Goal: Task Accomplishment & Management: Manage account settings

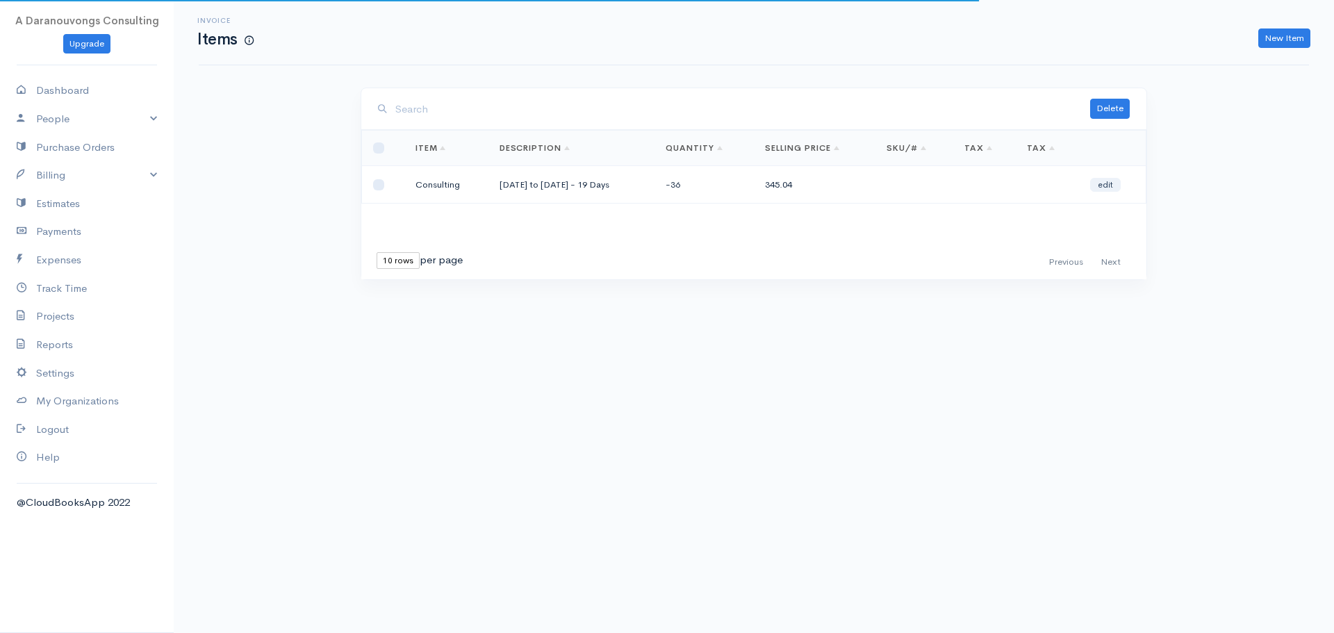
click at [324, 357] on body "A Daranouvongs Consulting Upgrade Dashboard People Clients Vendors Staff Users …" at bounding box center [667, 316] width 1334 height 633
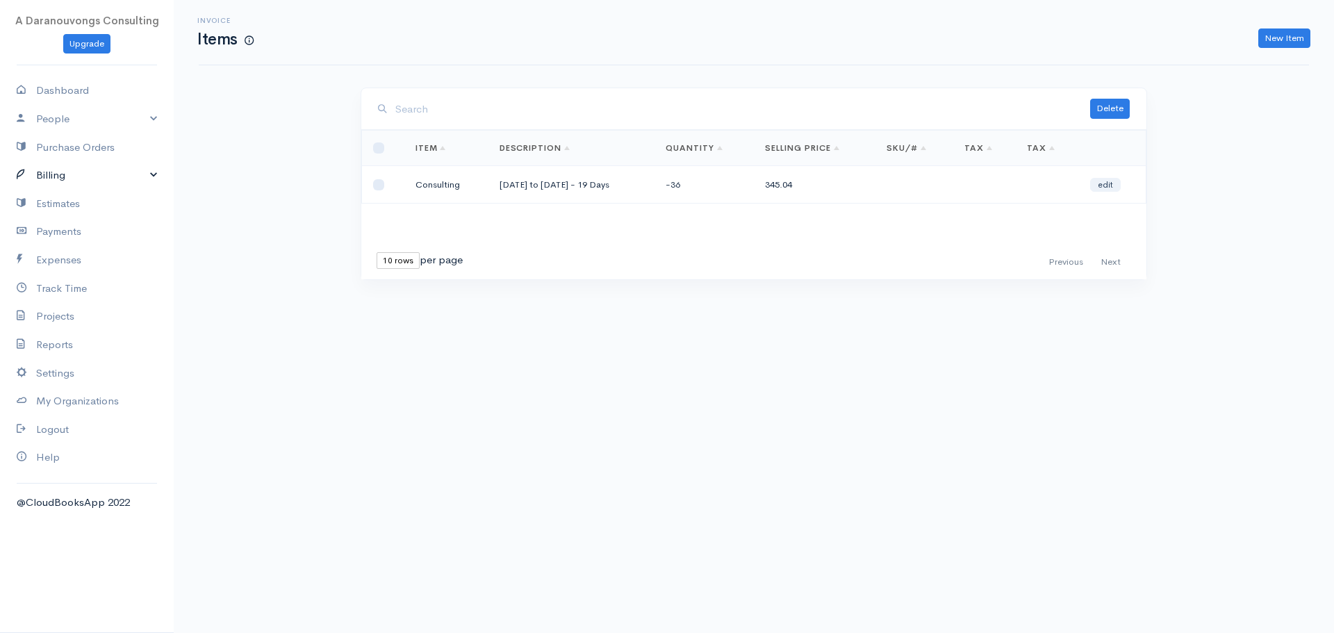
click at [67, 181] on link "Billing" at bounding box center [87, 175] width 174 height 28
click at [49, 208] on link "Invoice" at bounding box center [87, 202] width 174 height 25
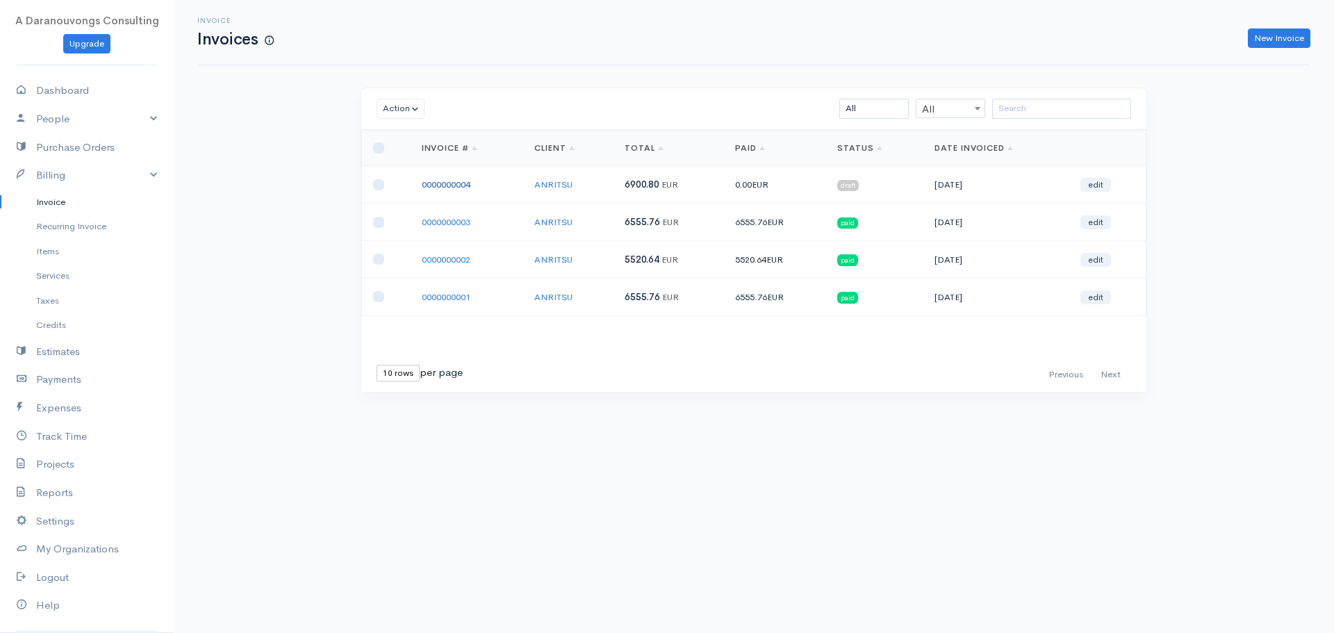
click at [453, 186] on link "0000000004" at bounding box center [446, 185] width 49 height 12
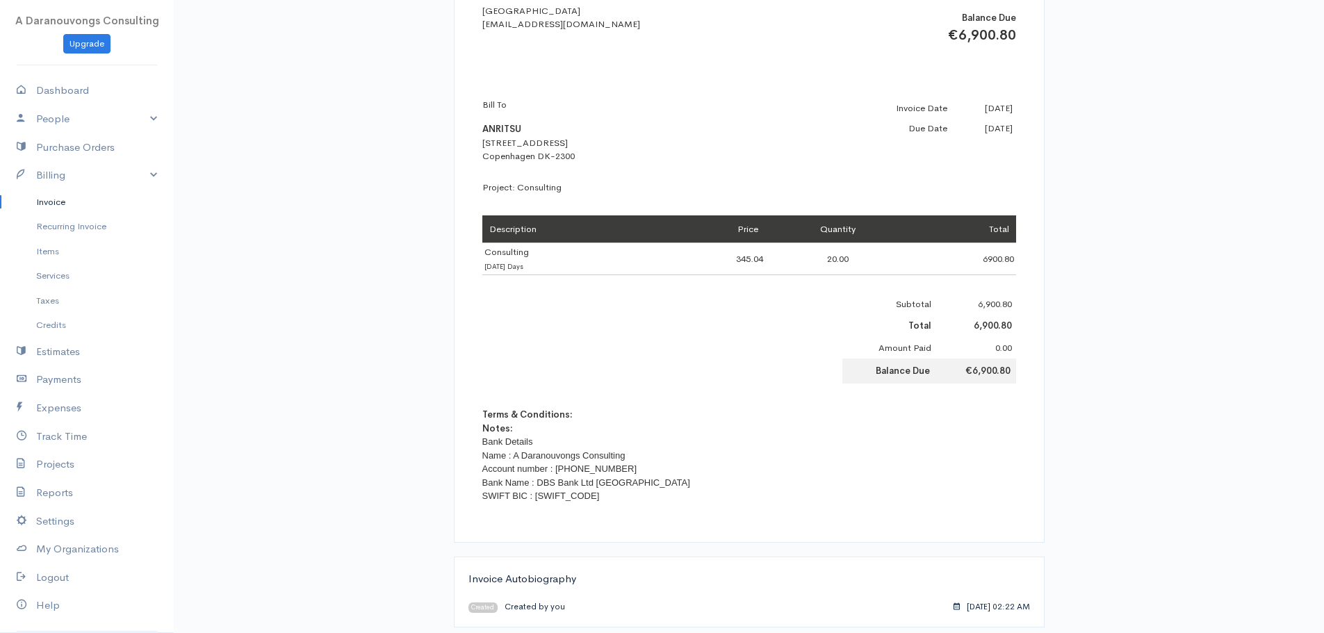
scroll to position [338, 0]
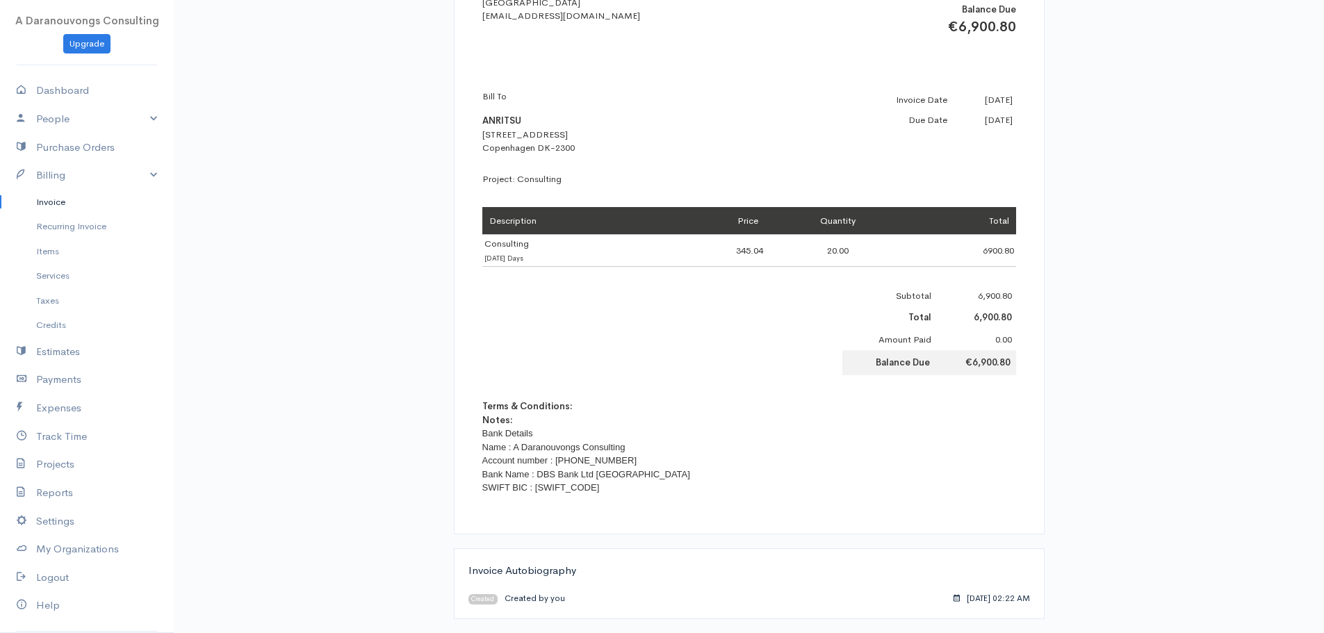
click at [362, 425] on div "Invoice Link https://www.cloudbooksapp.com/app/invoice/?auth=17554801327ffL7Tof…" at bounding box center [749, 205] width 801 height 856
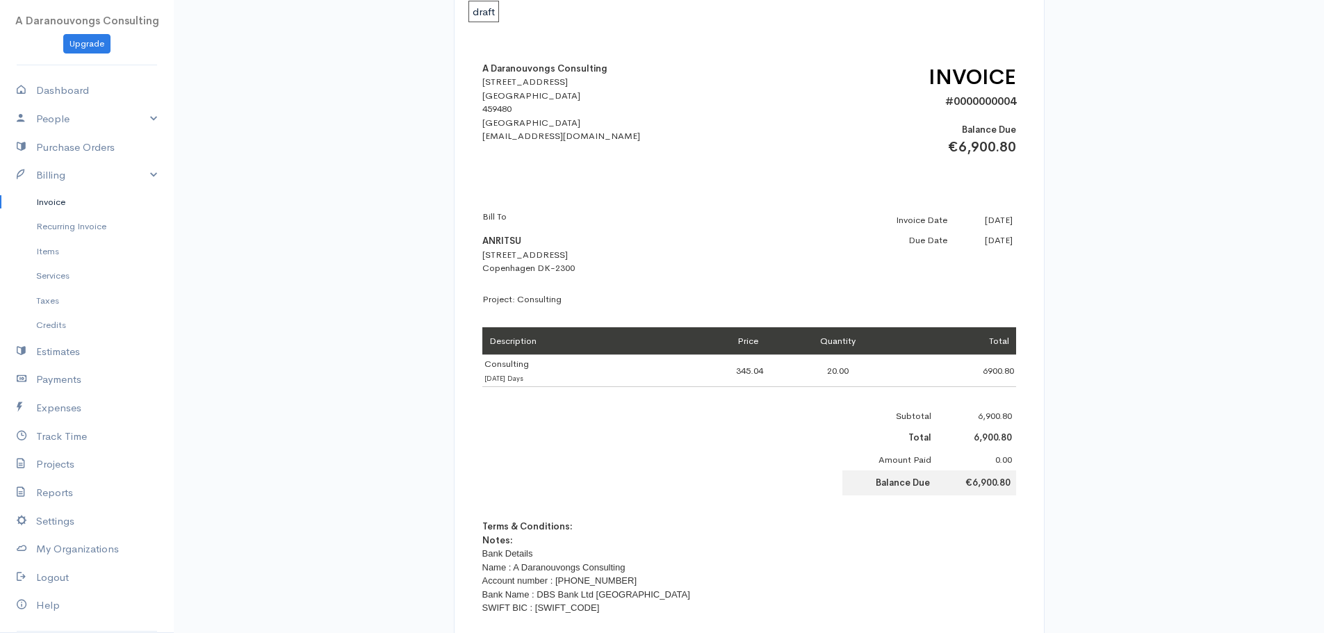
scroll to position [0, 0]
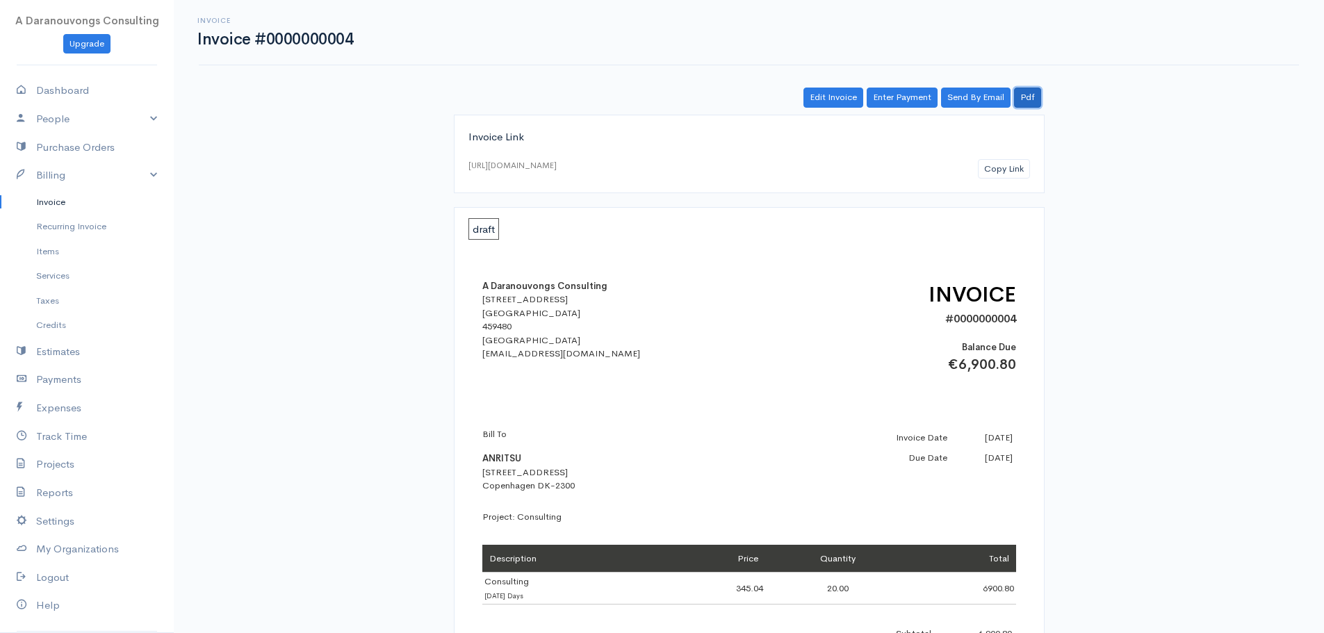
click at [1028, 99] on link "Pdf" at bounding box center [1027, 98] width 27 height 20
click at [1031, 97] on link "Pdf" at bounding box center [1027, 98] width 27 height 20
click at [332, 345] on div "Edit Invoice Enter Payment Send By Email Pdf Invoice Link https://www.cloudbook…" at bounding box center [749, 529] width 834 height 883
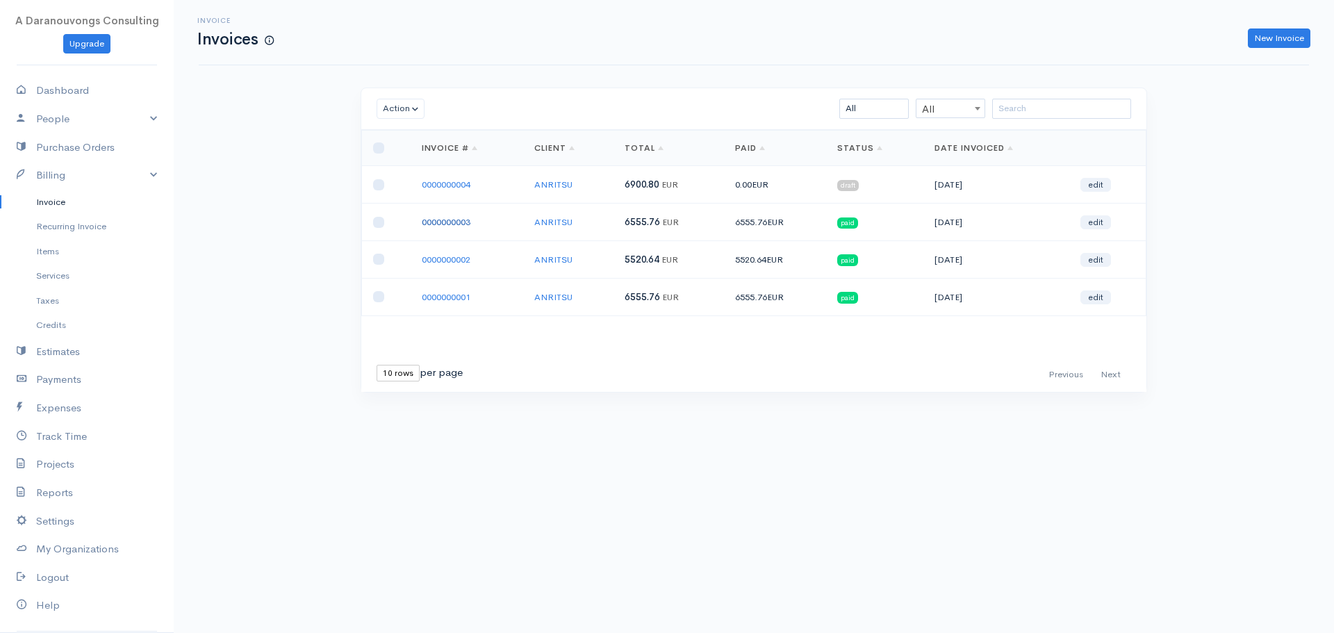
click at [448, 222] on link "0000000003" at bounding box center [446, 222] width 49 height 12
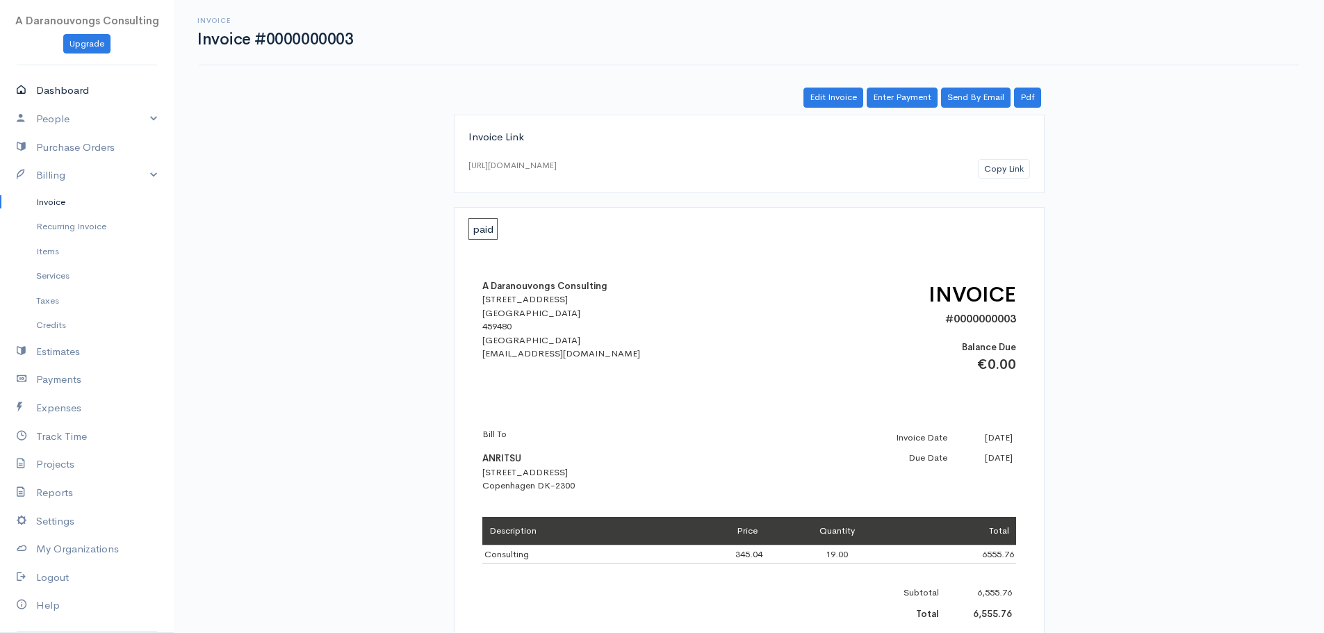
click at [33, 90] on icon at bounding box center [26, 90] width 19 height 17
select select "365"
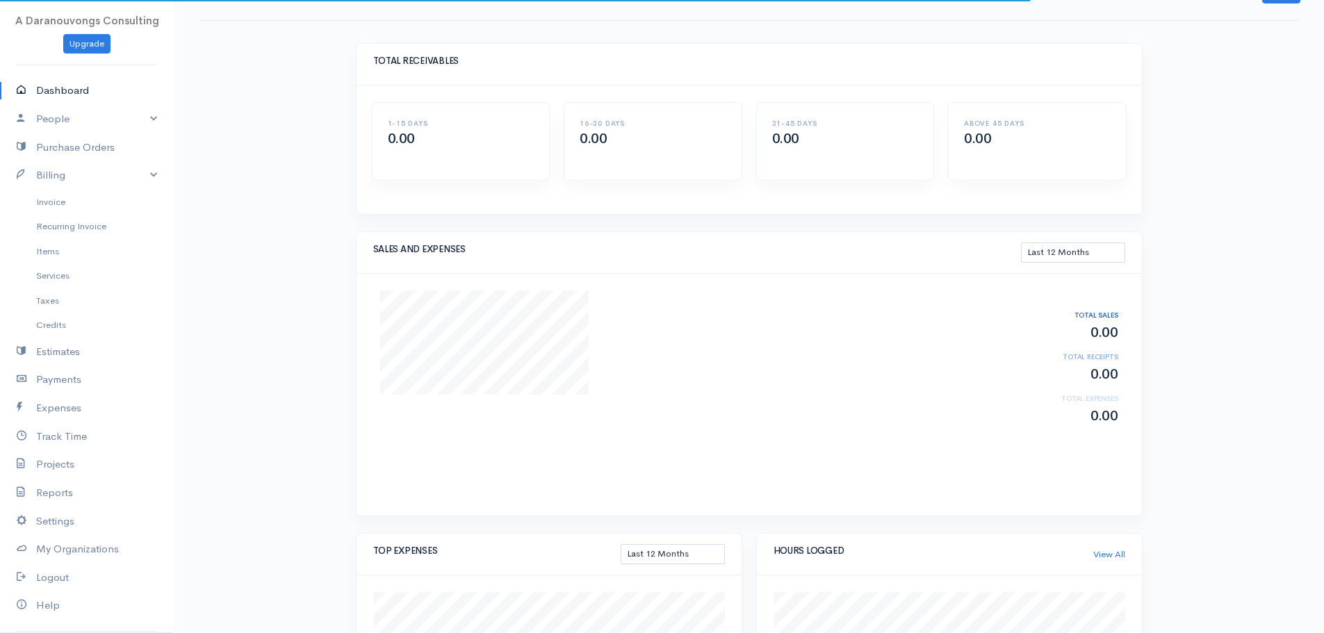
scroll to position [69, 0]
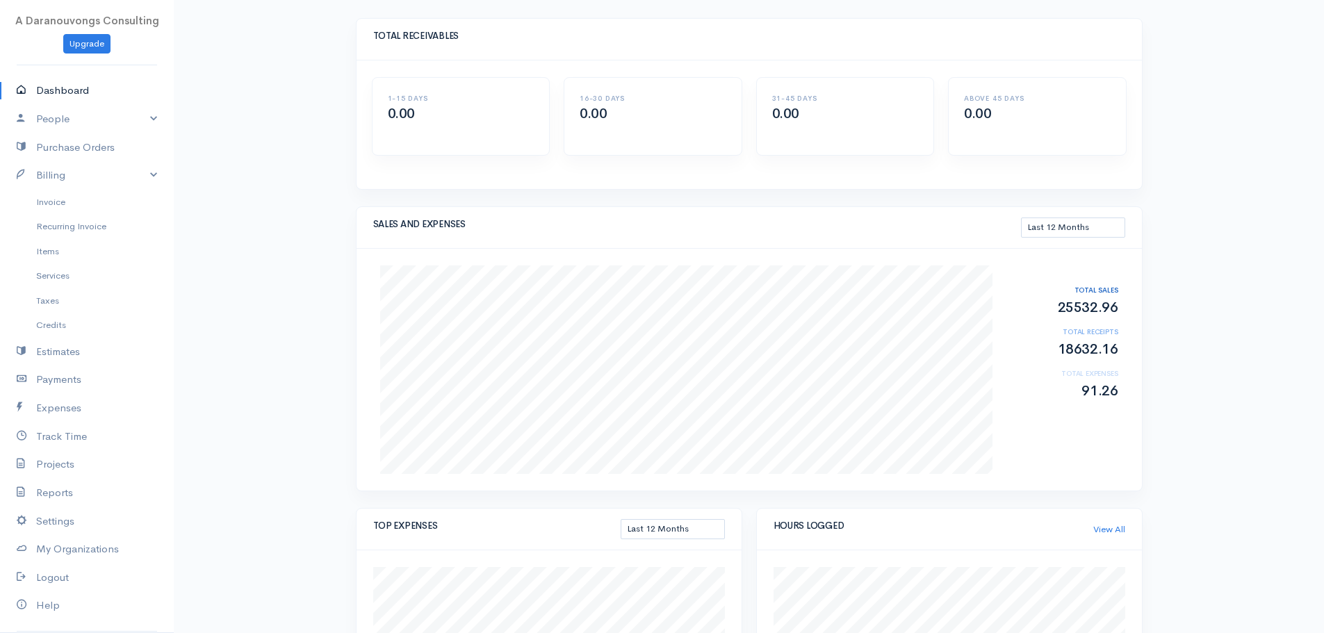
click at [212, 82] on div "Overview Dashboard New Invoice Client Quote Project Invoices Quotes Clients Exp…" at bounding box center [749, 433] width 1150 height 1005
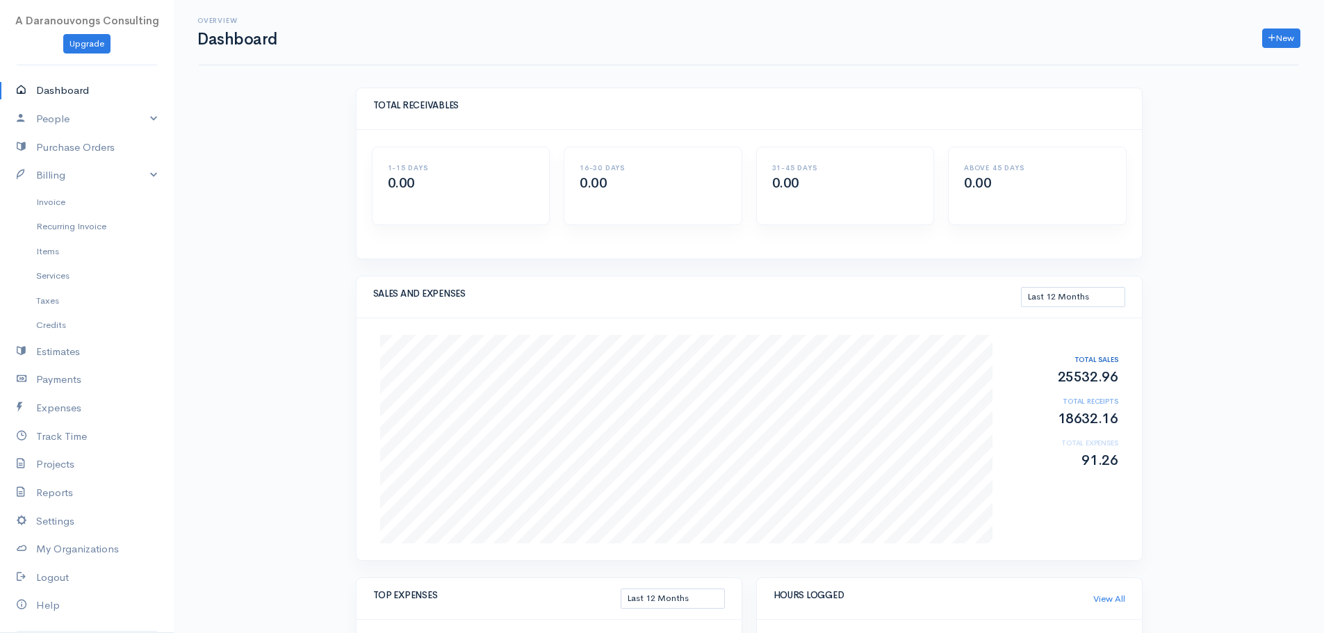
click at [238, 226] on div "Overview Dashboard New Invoice Client Quote Project Invoices Quotes Clients Exp…" at bounding box center [749, 502] width 1150 height 1005
